Goal: Information Seeking & Learning: Learn about a topic

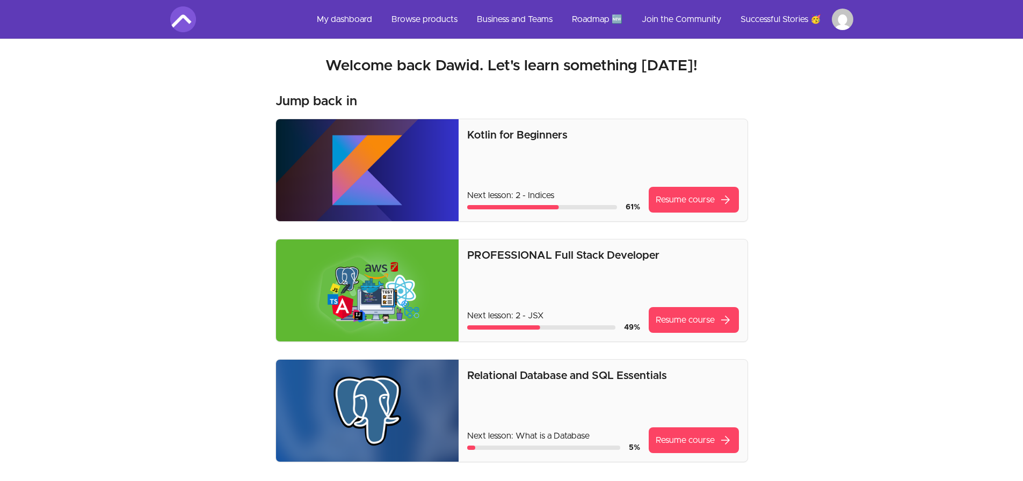
click at [600, 253] on p "PROFESSIONAL Full Stack Developer" at bounding box center [602, 255] width 271 height 15
click at [715, 323] on link "Resume course arrow_forward" at bounding box center [694, 320] width 90 height 26
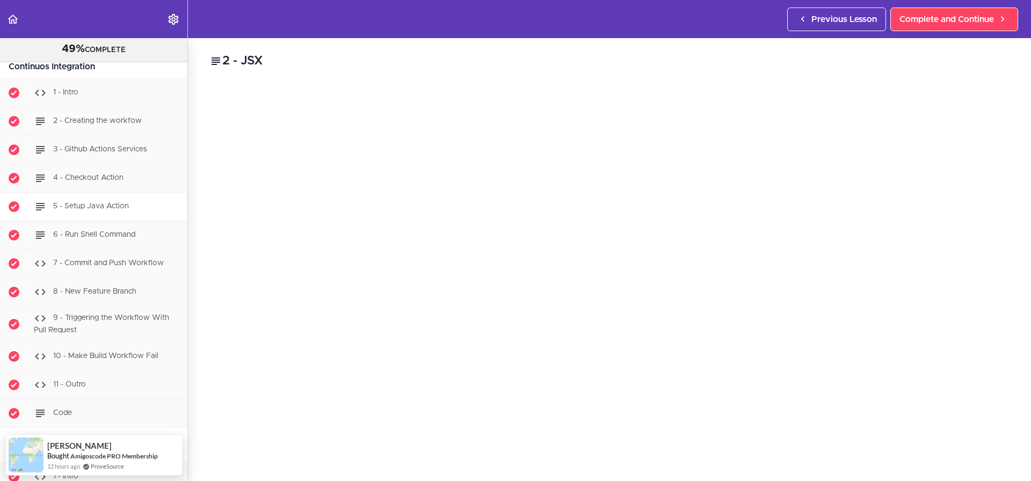
scroll to position [9144, 0]
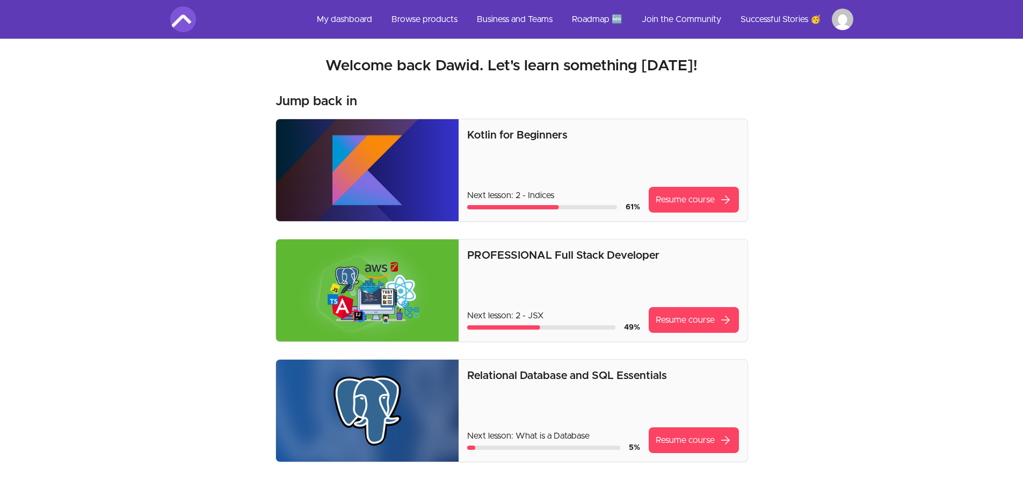
click at [417, 19] on link "Browse products" at bounding box center [424, 19] width 83 height 26
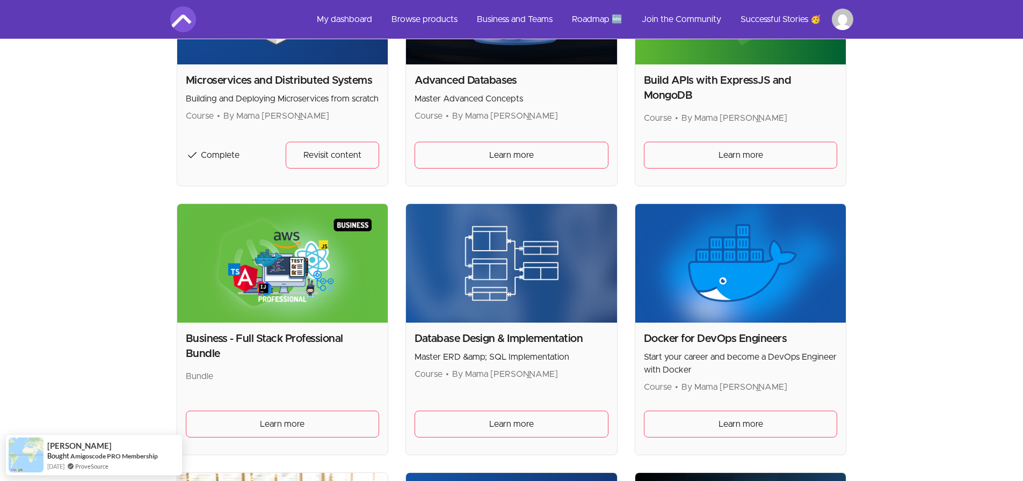
scroll to position [715, 0]
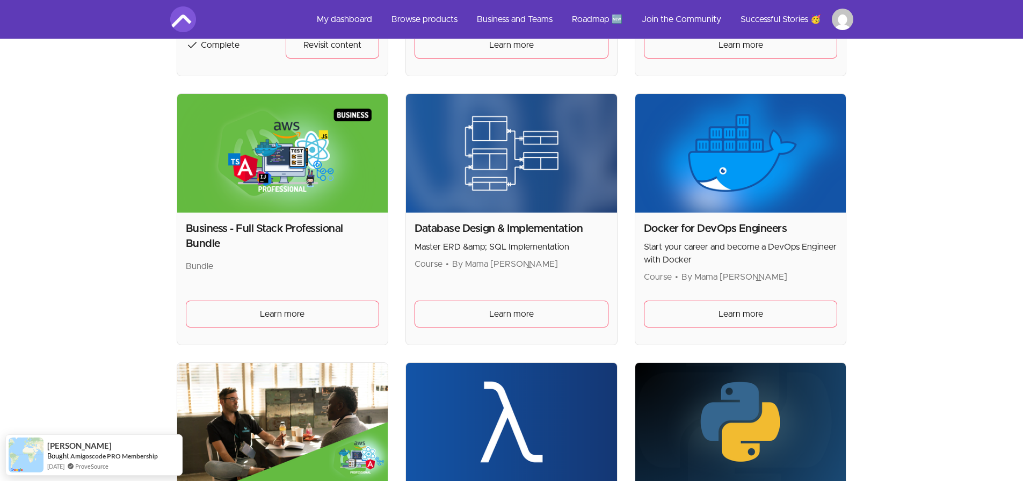
click at [706, 183] on img at bounding box center [741, 153] width 211 height 119
click at [733, 307] on link "Learn more" at bounding box center [741, 314] width 194 height 27
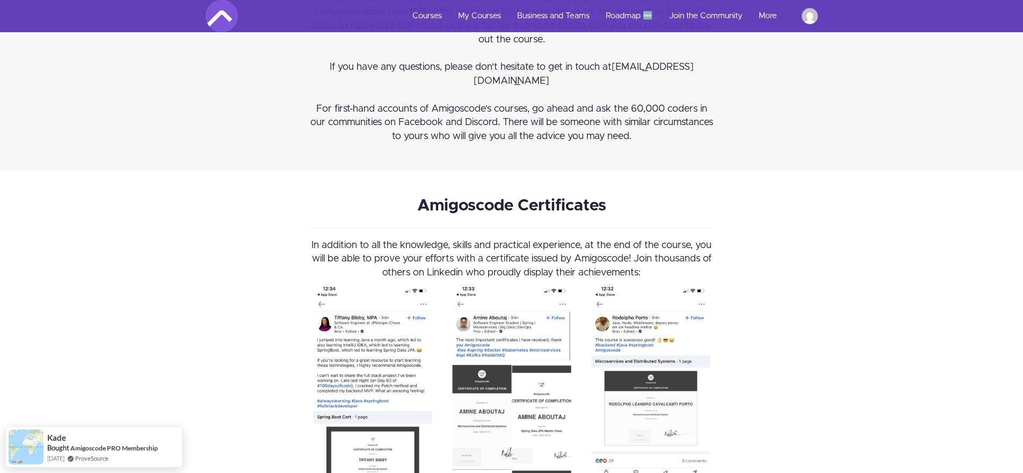
scroll to position [3300, 0]
